Goal: Use online tool/utility: Utilize a website feature to perform a specific function

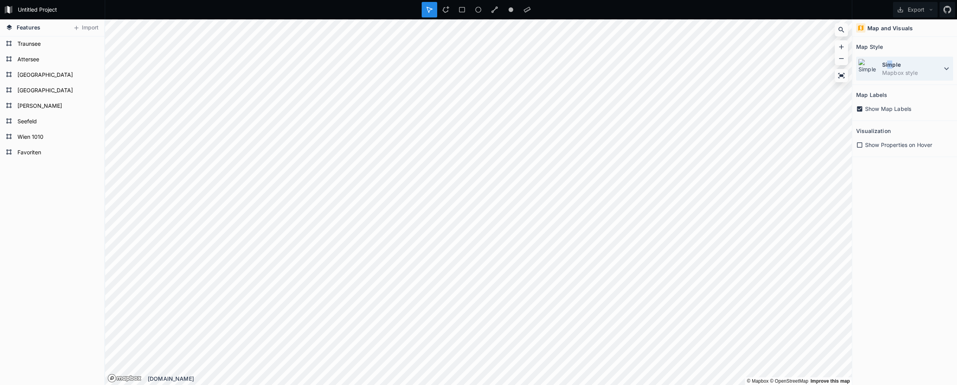
click at [890, 67] on dt "Simple" at bounding box center [912, 64] width 60 height 8
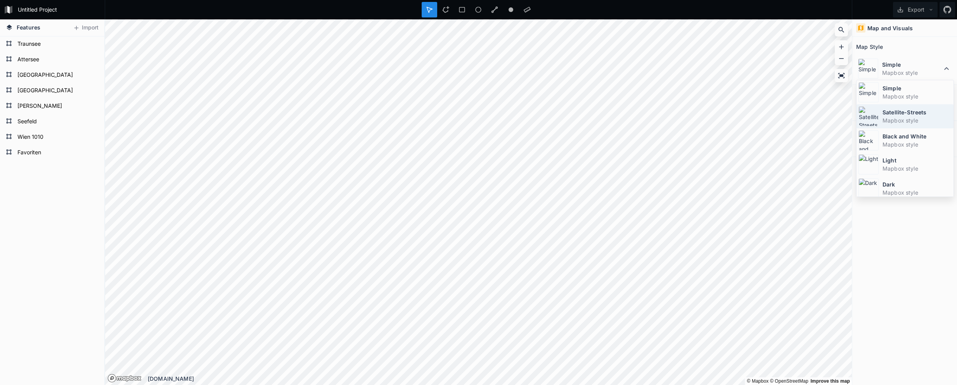
click at [885, 116] on dt "Satellite-Streets" at bounding box center [916, 112] width 69 height 8
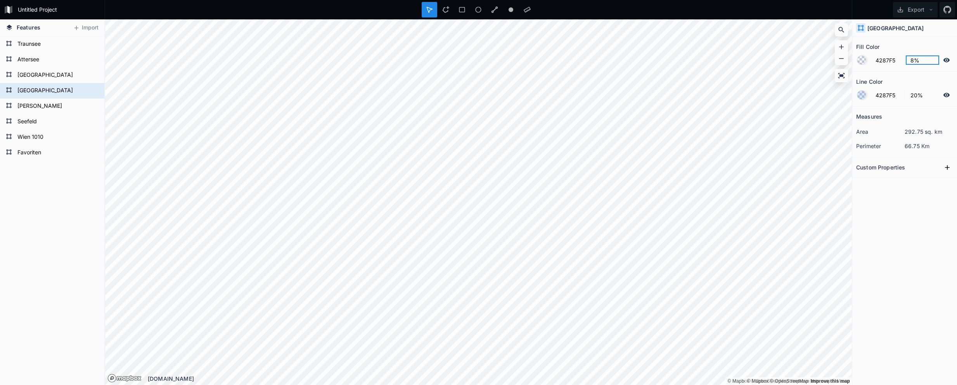
click at [917, 62] on input "8%" at bounding box center [922, 59] width 34 height 9
drag, startPoint x: 916, startPoint y: 60, endPoint x: 869, endPoint y: 64, distance: 47.4
click at [869, 64] on form "4287F5 8%" at bounding box center [904, 60] width 97 height 15
type input "20%"
type input "39%"
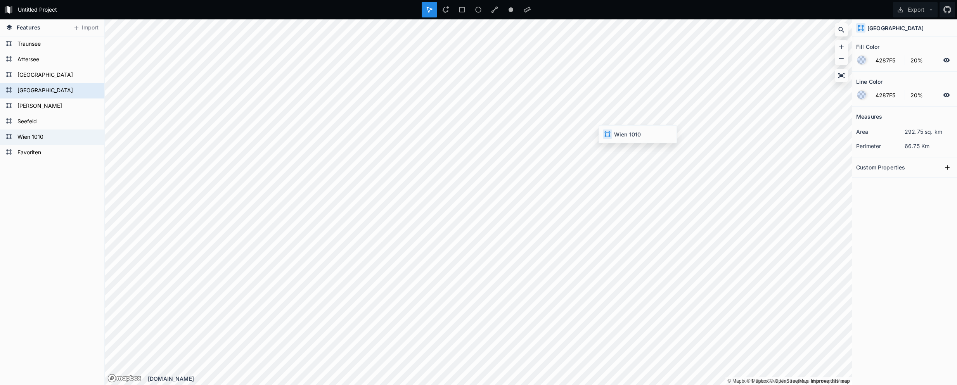
type input "100%"
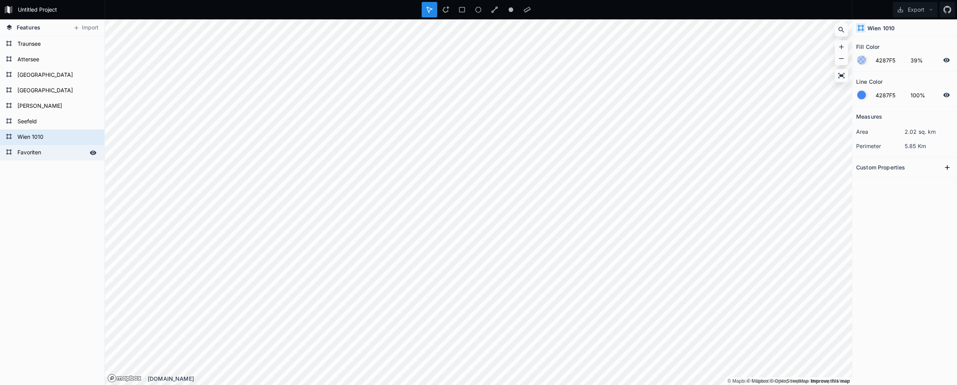
click at [23, 153] on form "Favoriten" at bounding box center [51, 153] width 73 height 12
click at [25, 144] on div "Wien 1010" at bounding box center [52, 138] width 104 height 16
click at [26, 121] on form "Seefeld" at bounding box center [51, 122] width 73 height 12
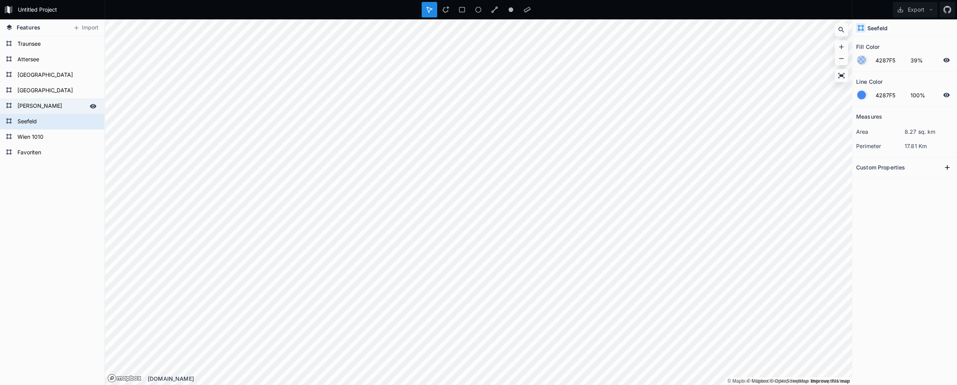
click at [26, 102] on form "[PERSON_NAME]" at bounding box center [51, 106] width 73 height 12
click at [29, 149] on form "Favoriten" at bounding box center [51, 153] width 73 height 12
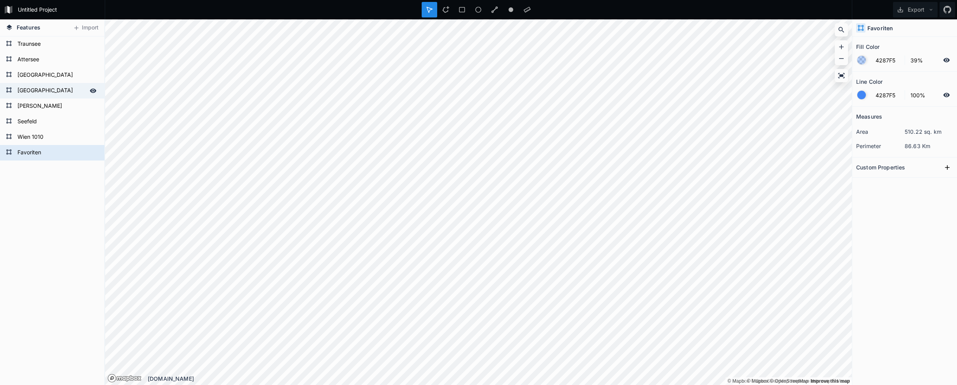
click at [25, 89] on form "[GEOGRAPHIC_DATA]" at bounding box center [51, 91] width 73 height 12
type input "20%"
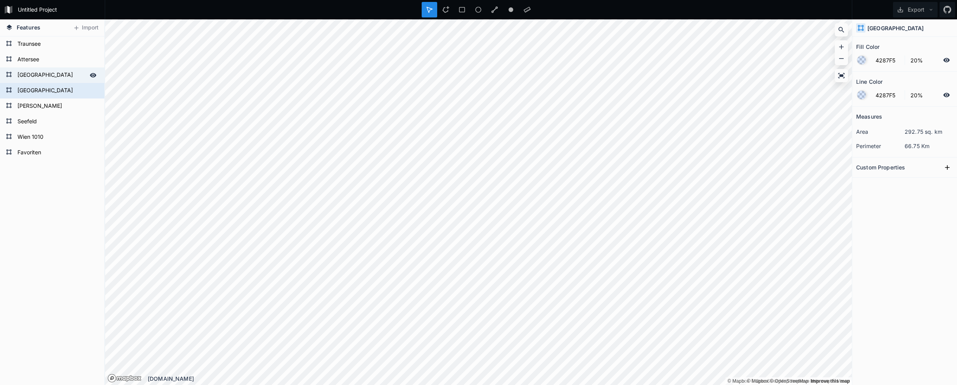
click at [26, 76] on form "[GEOGRAPHIC_DATA]" at bounding box center [51, 75] width 73 height 12
type input "8%"
click at [924, 59] on input "8%" at bounding box center [922, 59] width 34 height 9
drag, startPoint x: 930, startPoint y: 65, endPoint x: 895, endPoint y: 66, distance: 34.5
click at [894, 62] on section "Fill Color 4287F5 8%" at bounding box center [904, 54] width 105 height 35
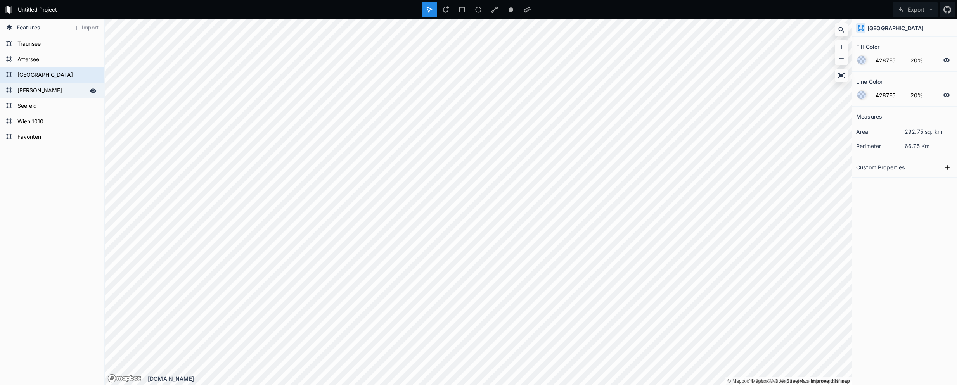
click at [48, 88] on form "[PERSON_NAME]" at bounding box center [51, 91] width 73 height 12
type input "39%"
type input "100%"
click at [45, 74] on form "[GEOGRAPHIC_DATA]" at bounding box center [51, 75] width 73 height 12
type input "20%"
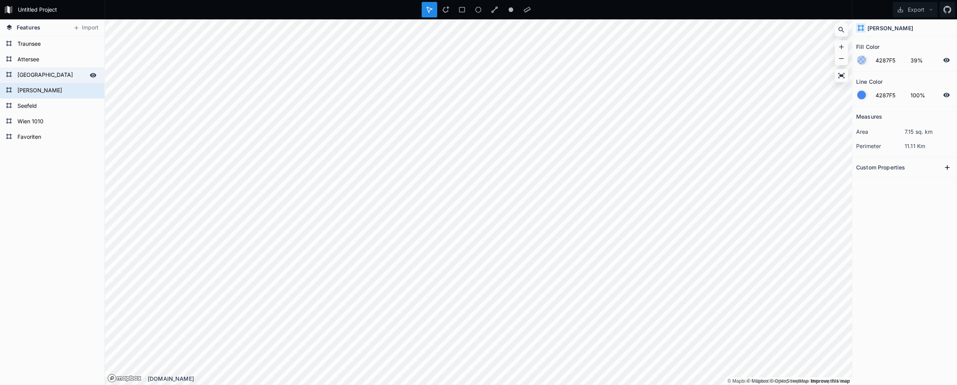
type input "20%"
type input "39%"
type input "100%"
type input "20%"
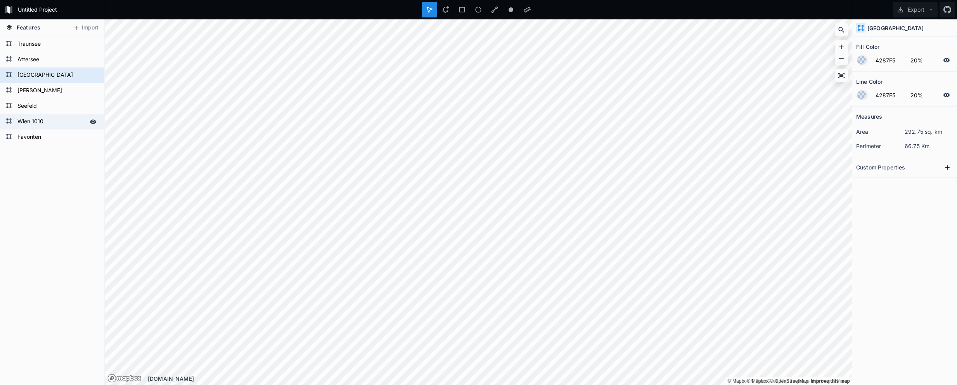
click at [43, 121] on form "Wien 1010" at bounding box center [51, 122] width 73 height 12
type input "39%"
type input "100%"
click at [36, 75] on form "[GEOGRAPHIC_DATA]" at bounding box center [51, 75] width 73 height 12
type input "20%"
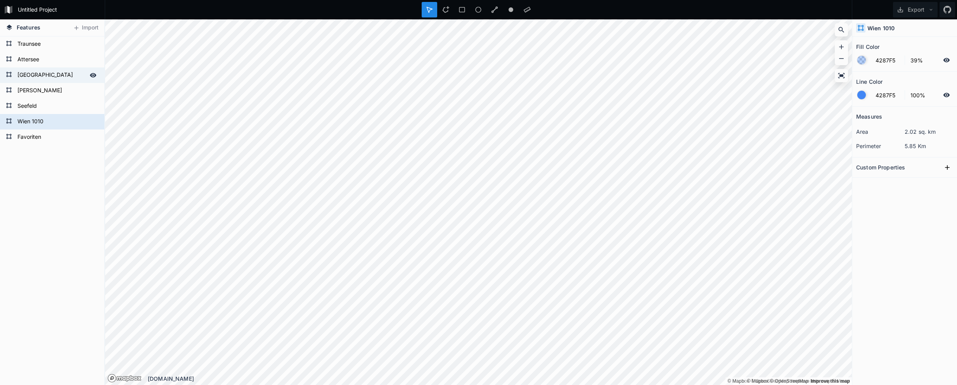
type input "20%"
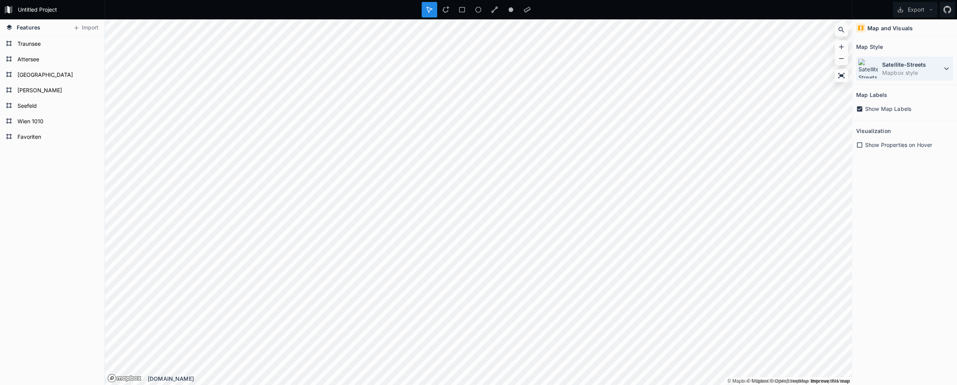
click at [947, 70] on icon at bounding box center [946, 68] width 5 height 3
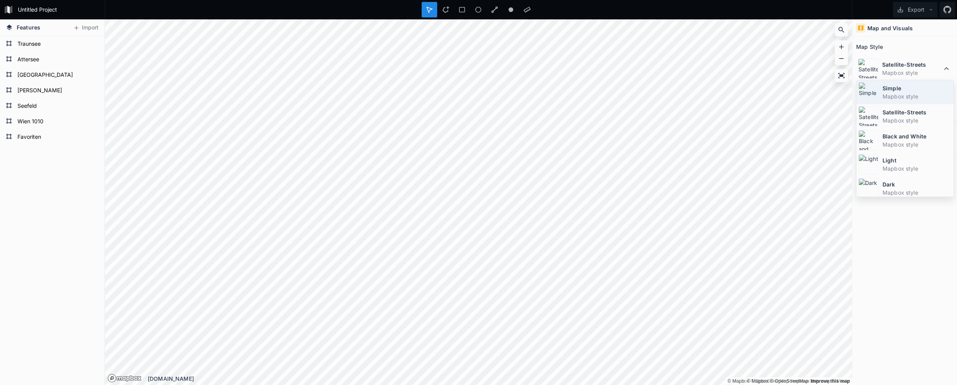
click at [908, 94] on dd "Mapbox style" at bounding box center [916, 96] width 69 height 8
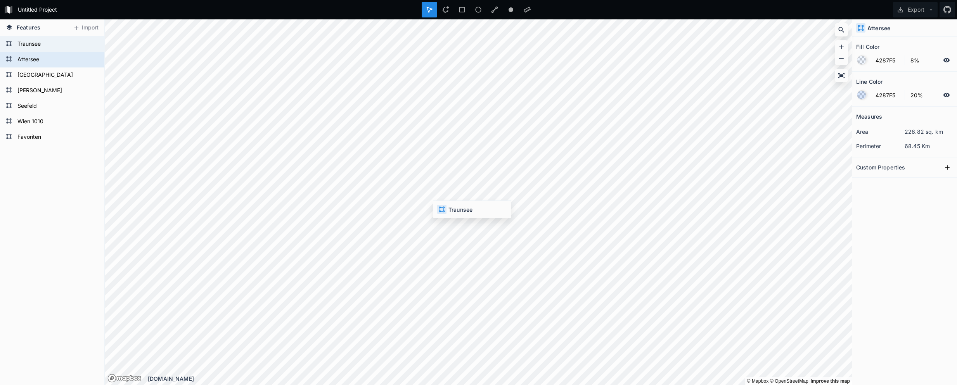
type input "39%"
type input "100%"
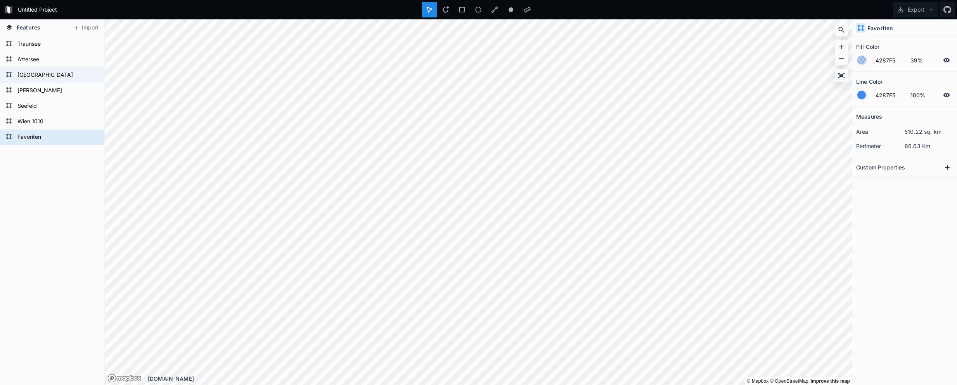
type input "20%"
type input "39%"
type input "100%"
